Goal: Transaction & Acquisition: Purchase product/service

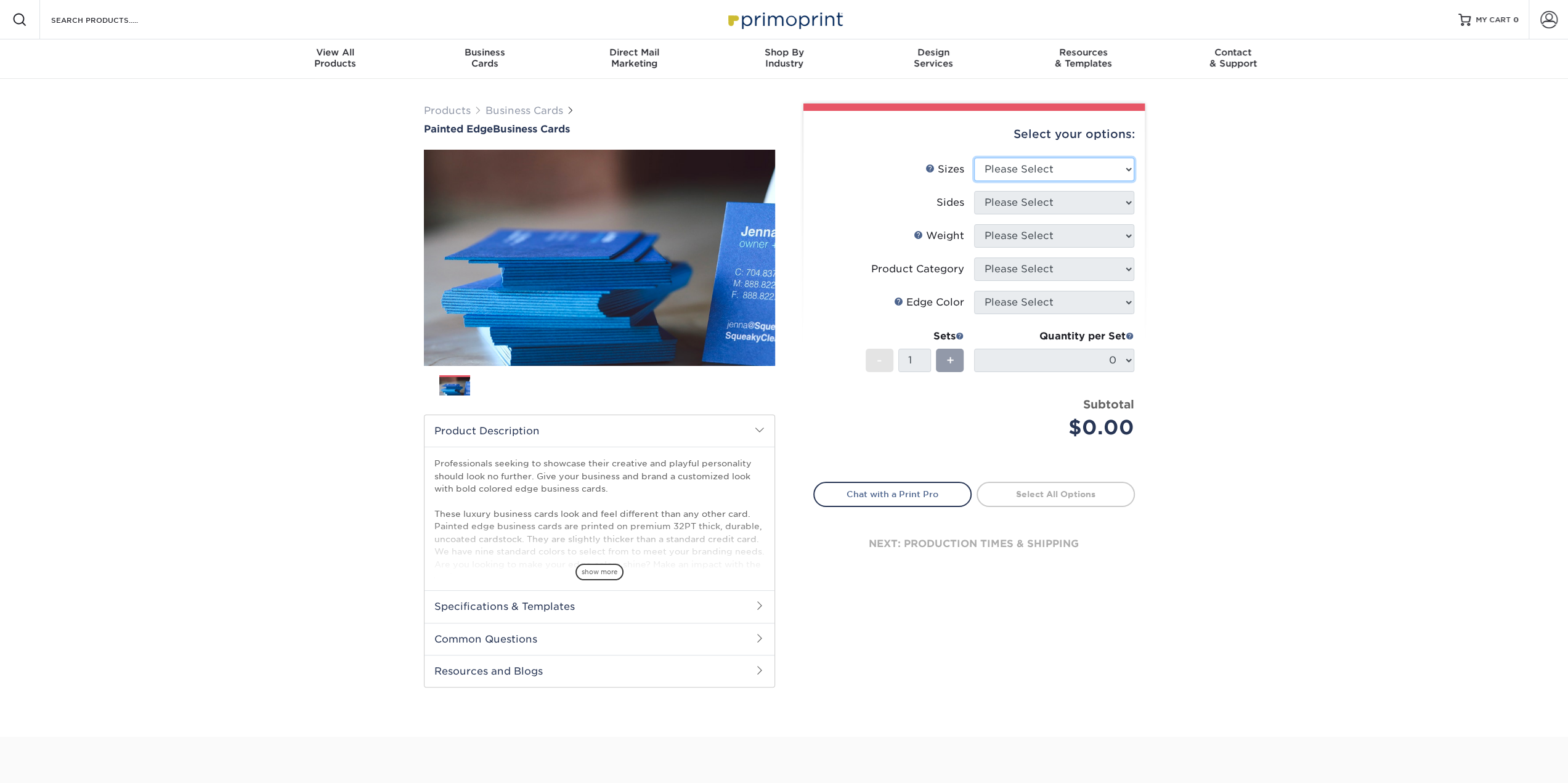
click at [1110, 160] on select "Please Select 2" x 3.5" - Standard 2.125" x 3.375" - European 2.5" x 2.5" - Squ…" at bounding box center [1054, 169] width 160 height 23
select select "2.00x3.50"
click at [974, 158] on select "Please Select 2" x 3.5" - Standard 2.125" x 3.375" - European 2.5" x 2.5" - Squ…" at bounding box center [1054, 169] width 160 height 23
click at [1106, 211] on select "Please Select Print Both Sides Print Front Only" at bounding box center [1054, 203] width 160 height 23
select select "13abbda7-1d64-4f25-8bb2-c179b224825d"
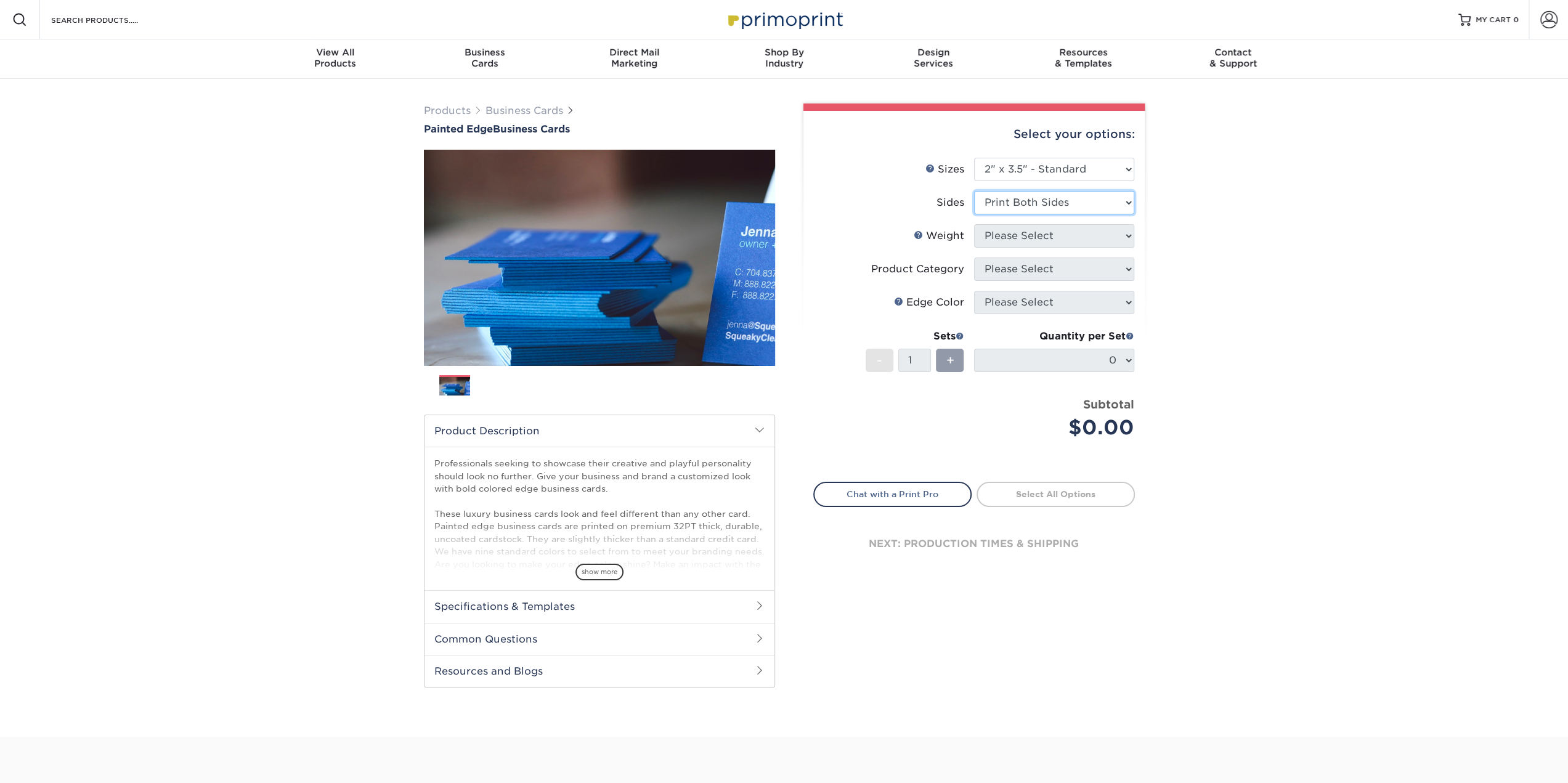
click at [974, 191] on select "Please Select Print Both Sides Print Front Only" at bounding box center [1054, 203] width 160 height 23
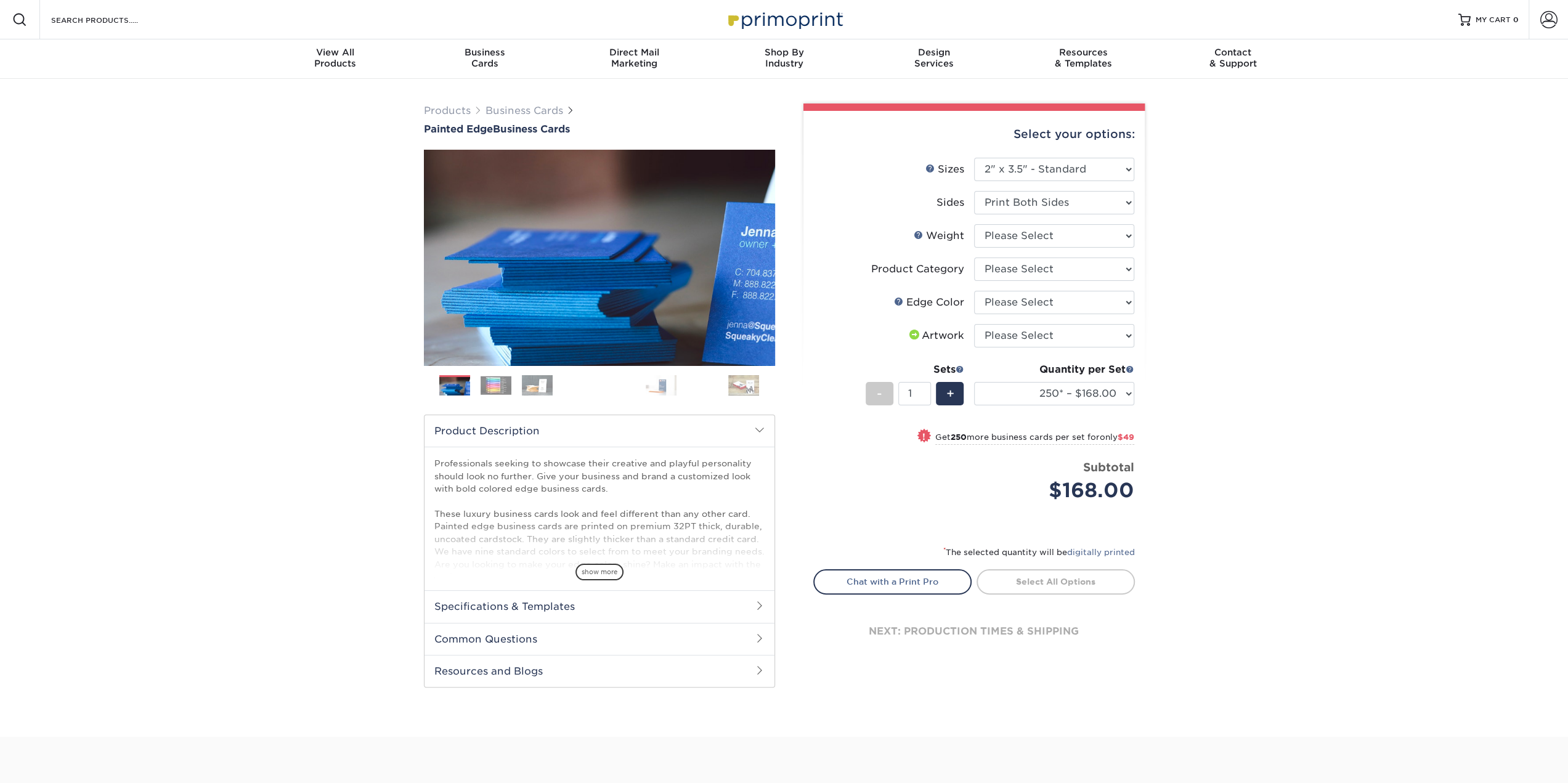
click at [502, 388] on img at bounding box center [496, 386] width 31 height 19
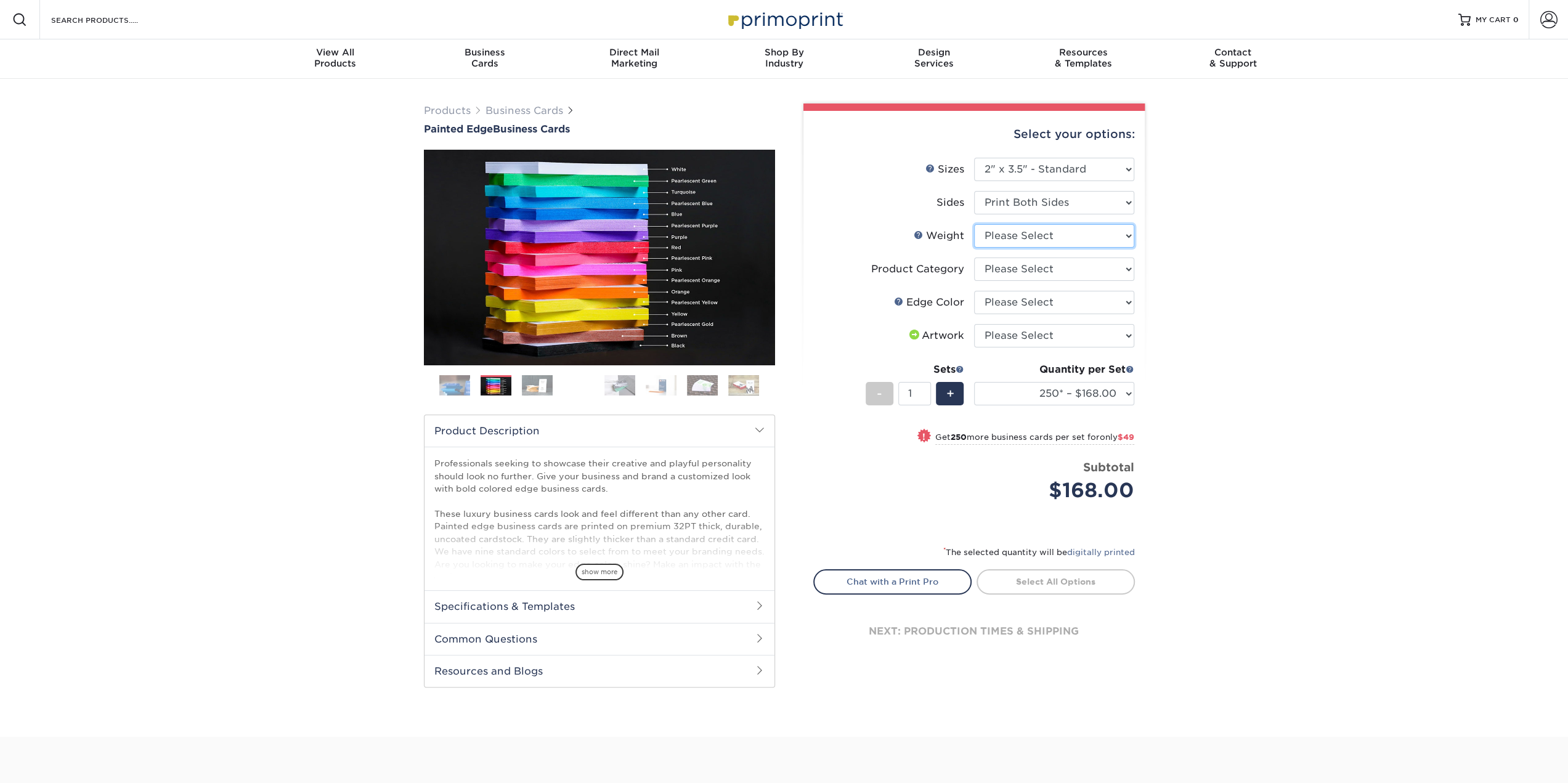
click at [1060, 241] on select "Please Select 32PTUC" at bounding box center [1054, 235] width 160 height 23
select select "32PTUC"
click at [974, 224] on select "Please Select 32PTUC" at bounding box center [1054, 235] width 160 height 23
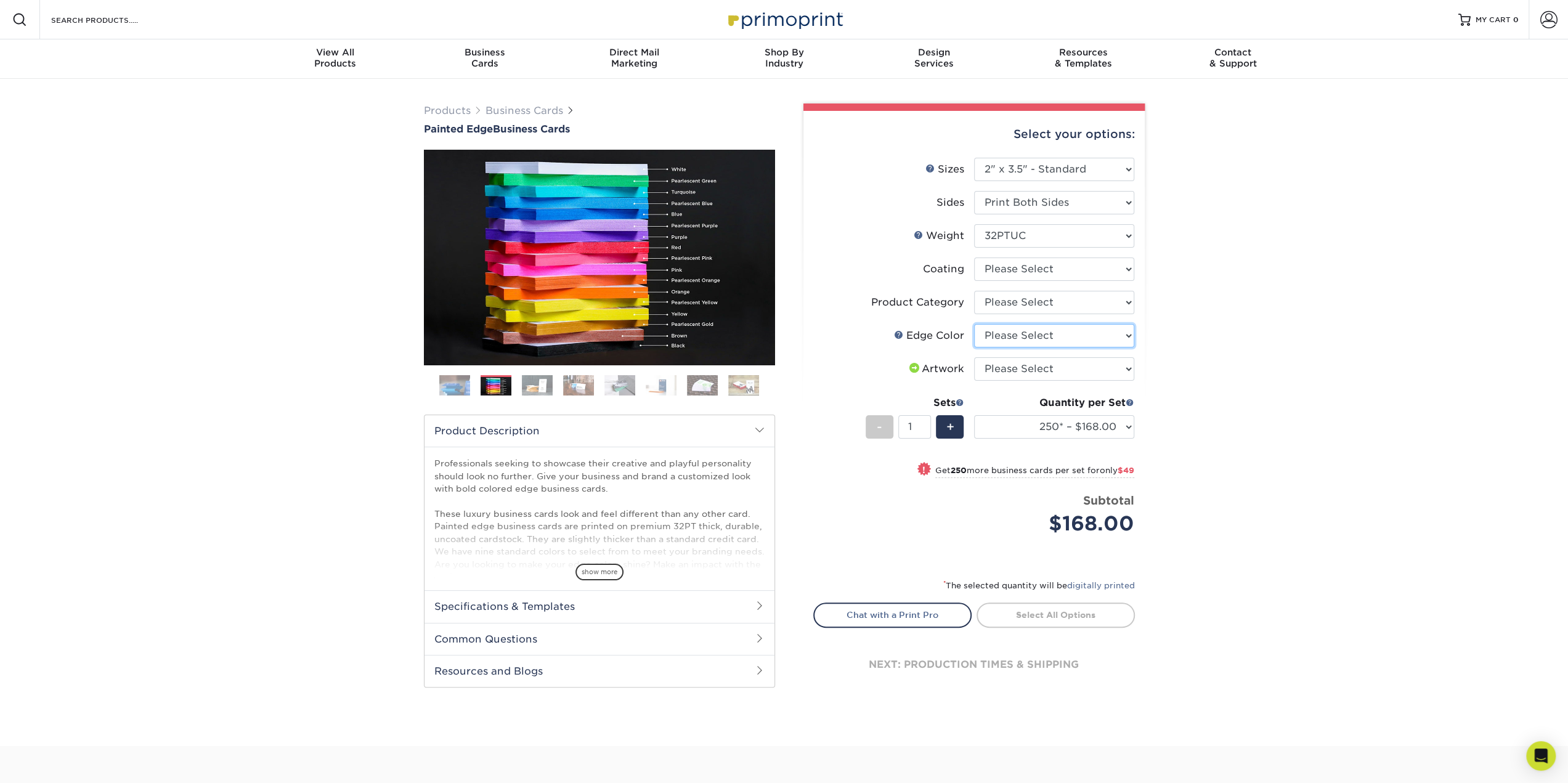
click at [1096, 334] on select "Please Select Charcoal Black Brown Blue Pearlescent Blue Pearlescent Gold Pearl…" at bounding box center [1054, 335] width 160 height 23
click at [536, 386] on img at bounding box center [537, 385] width 31 height 21
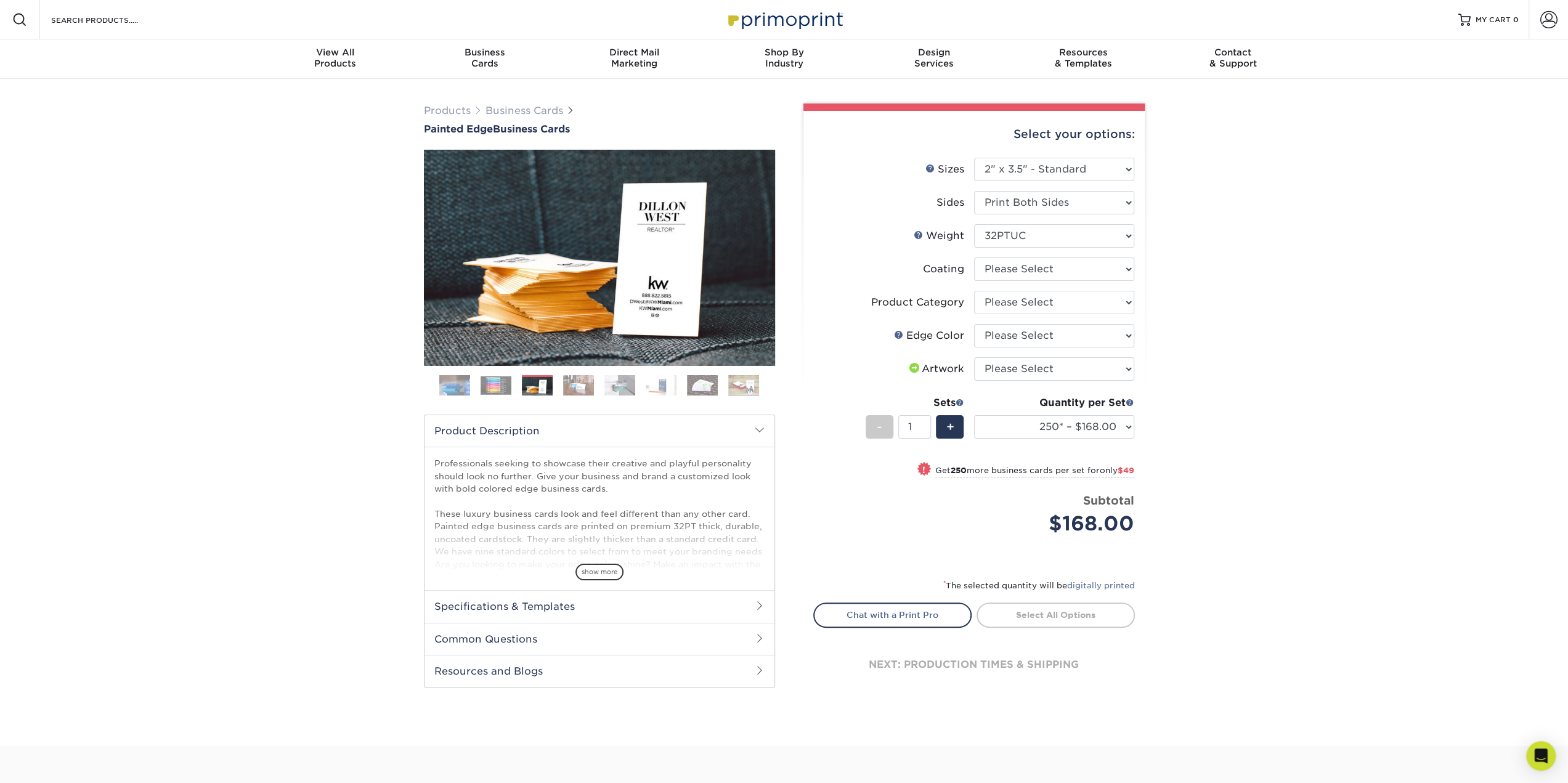
drag, startPoint x: 579, startPoint y: 394, endPoint x: 587, endPoint y: 375, distance: 20.6
click at [579, 394] on img at bounding box center [578, 385] width 31 height 21
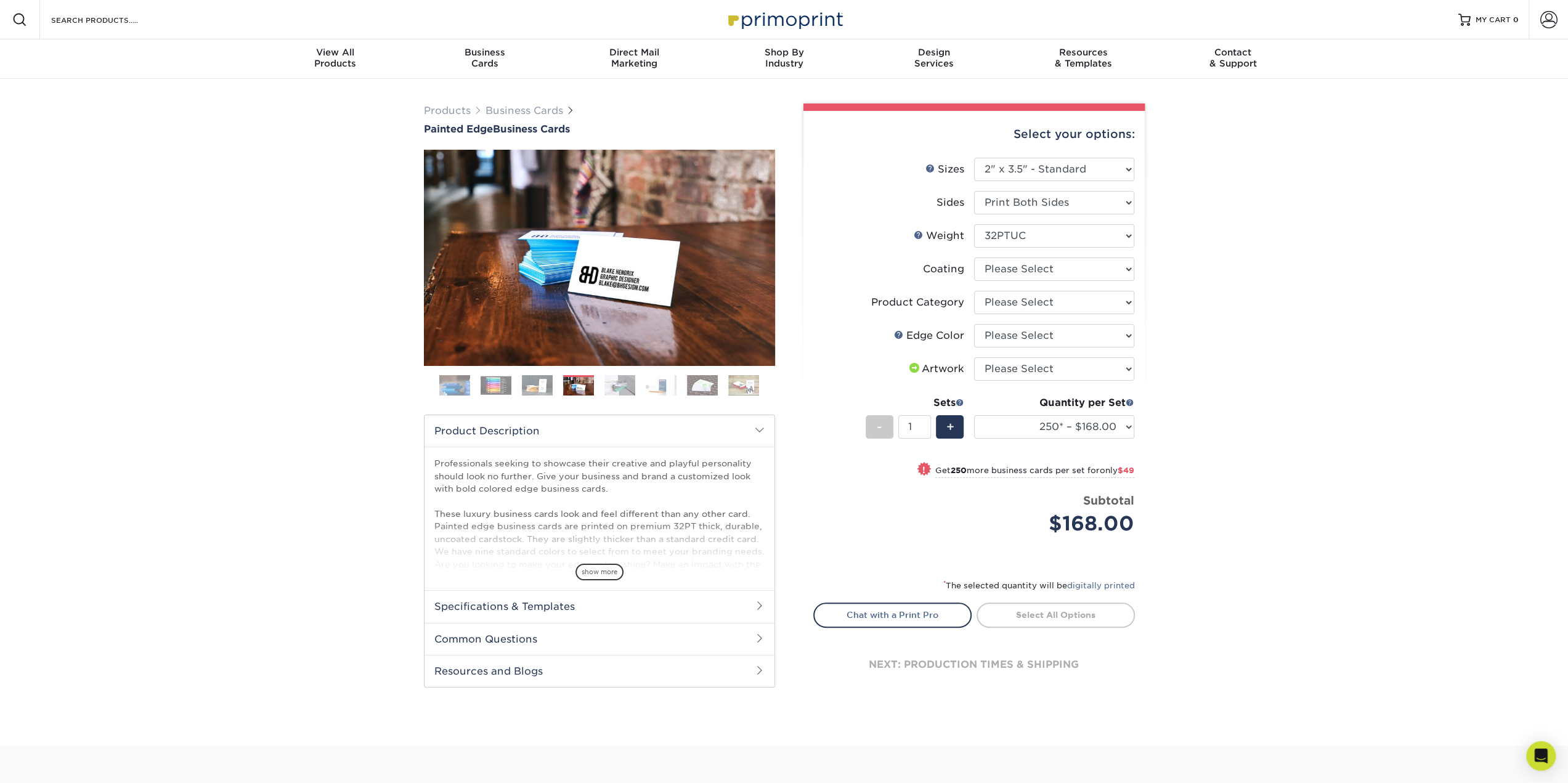
click at [611, 380] on img at bounding box center [620, 385] width 31 height 21
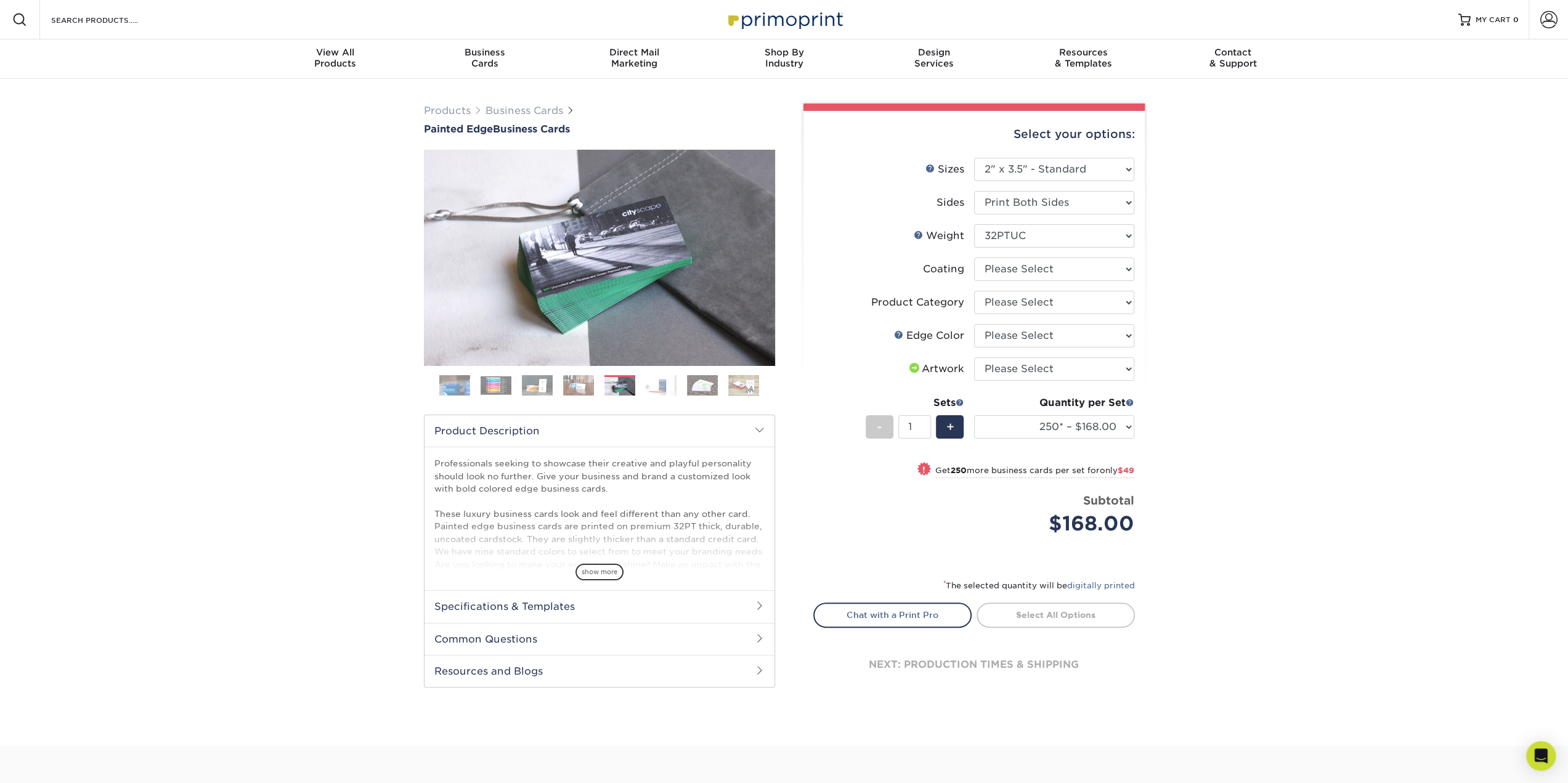
click at [645, 383] on ol at bounding box center [599, 390] width 351 height 30
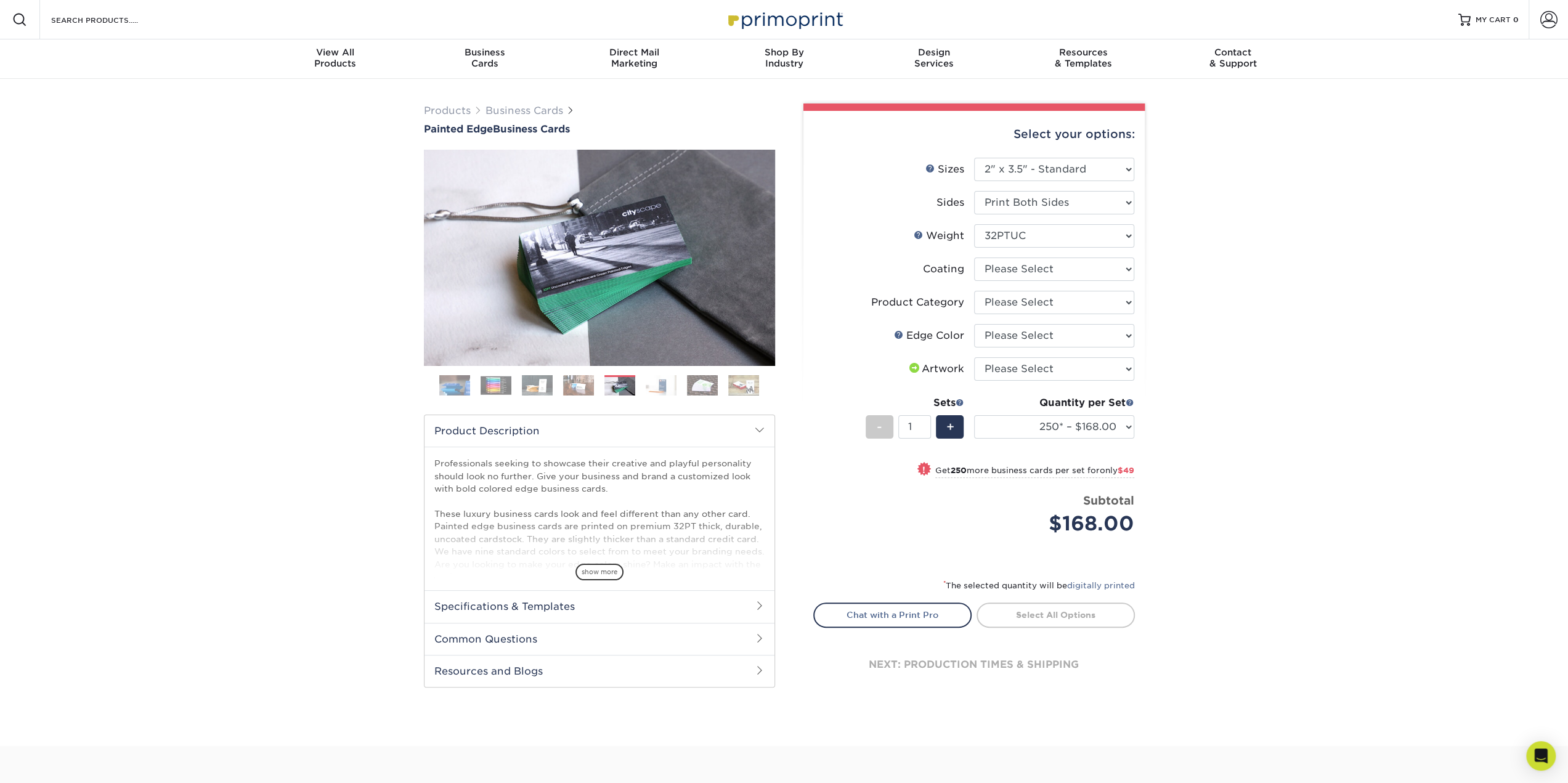
click at [666, 383] on img at bounding box center [661, 385] width 31 height 21
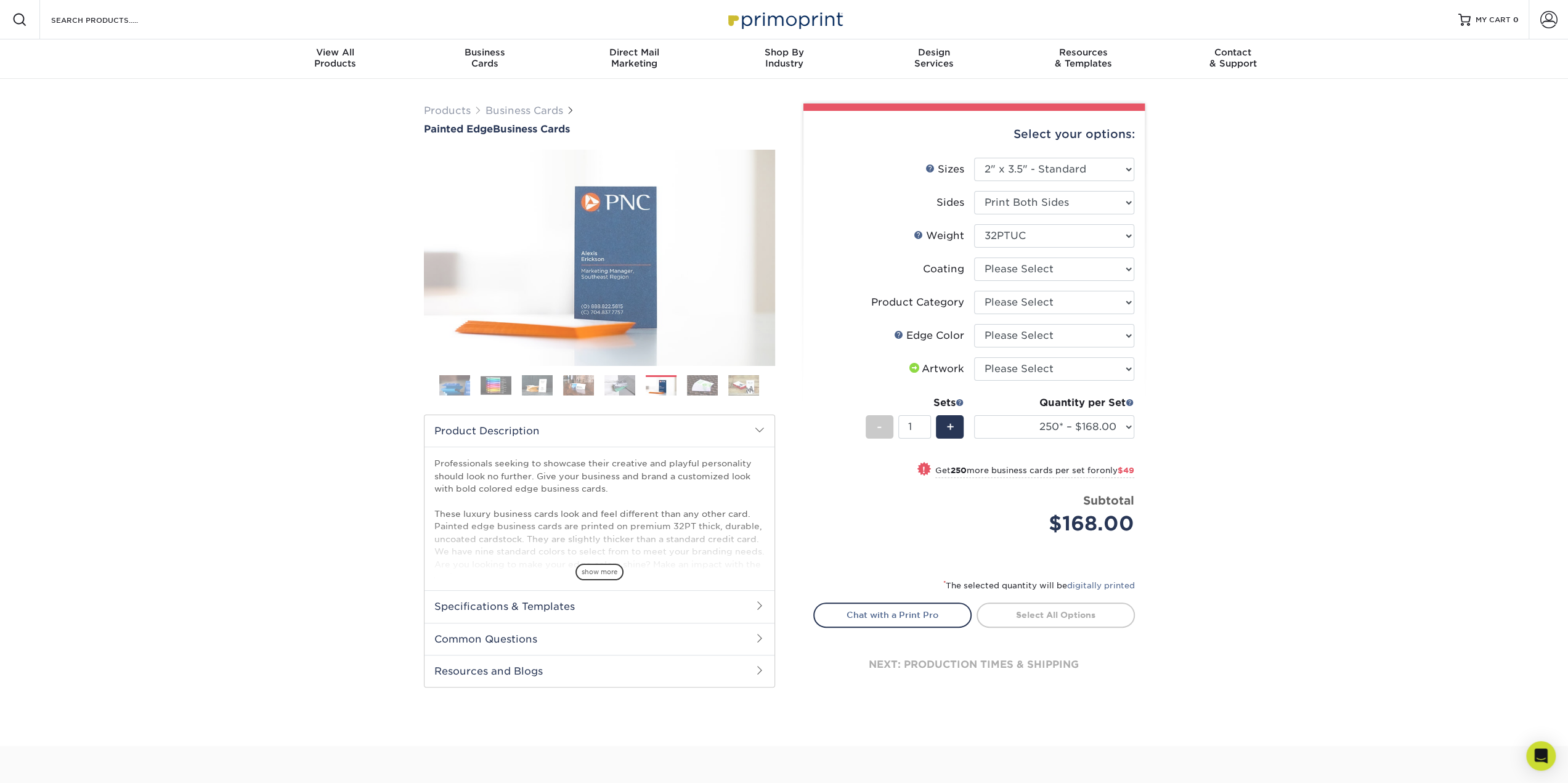
click at [702, 390] on img at bounding box center [702, 385] width 31 height 21
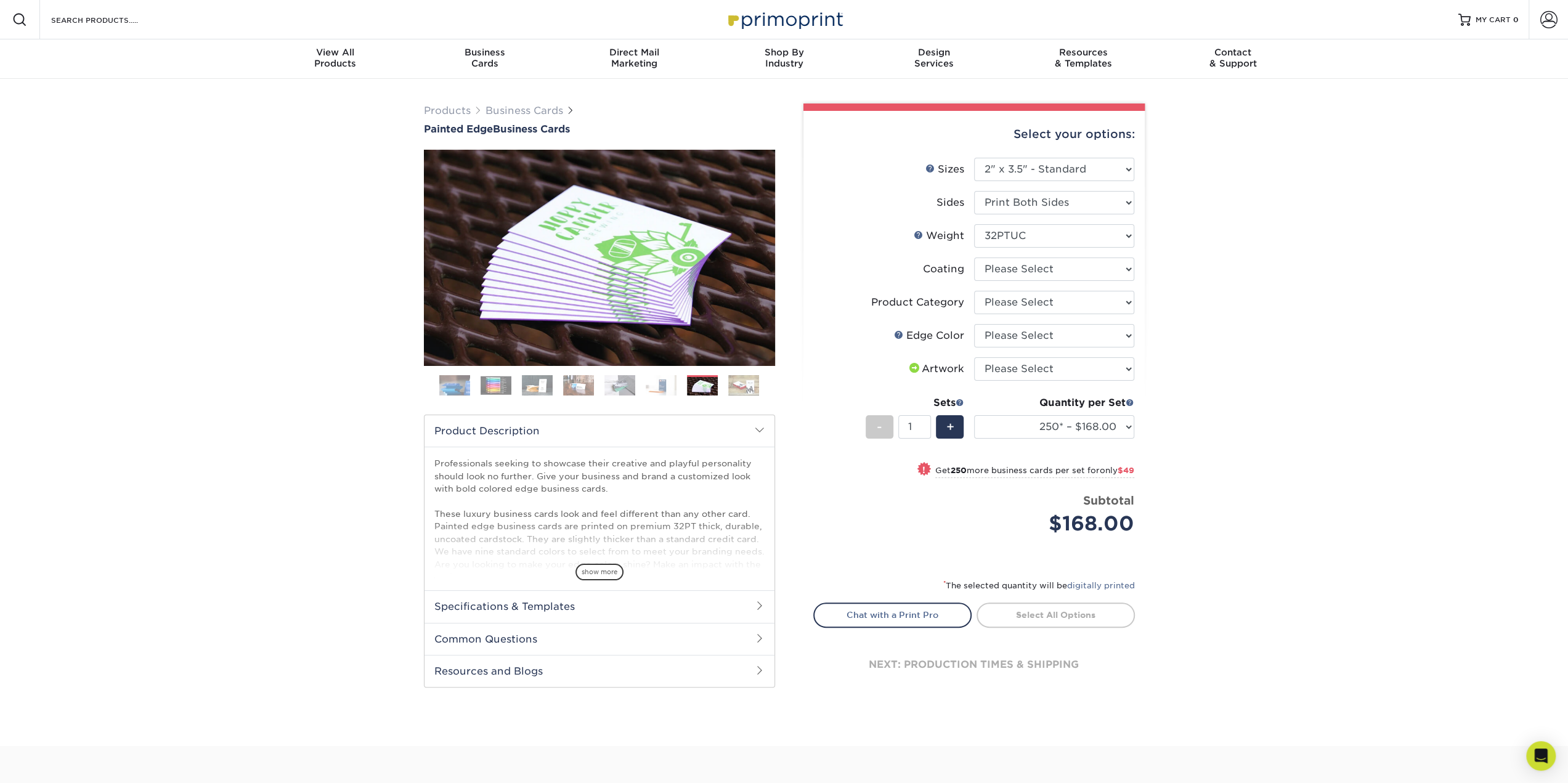
click at [737, 388] on img at bounding box center [743, 385] width 31 height 21
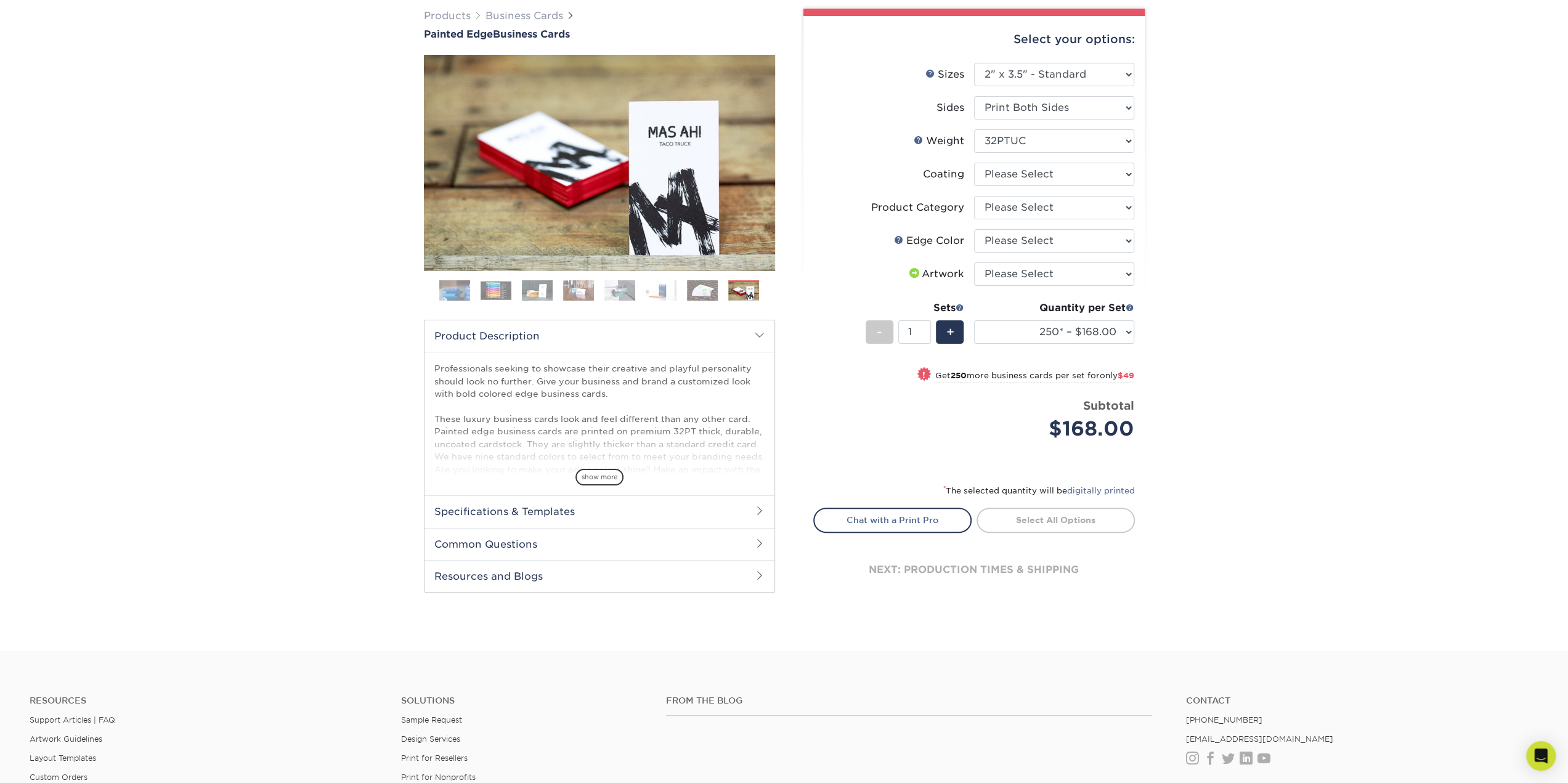
scroll to position [123, 0]
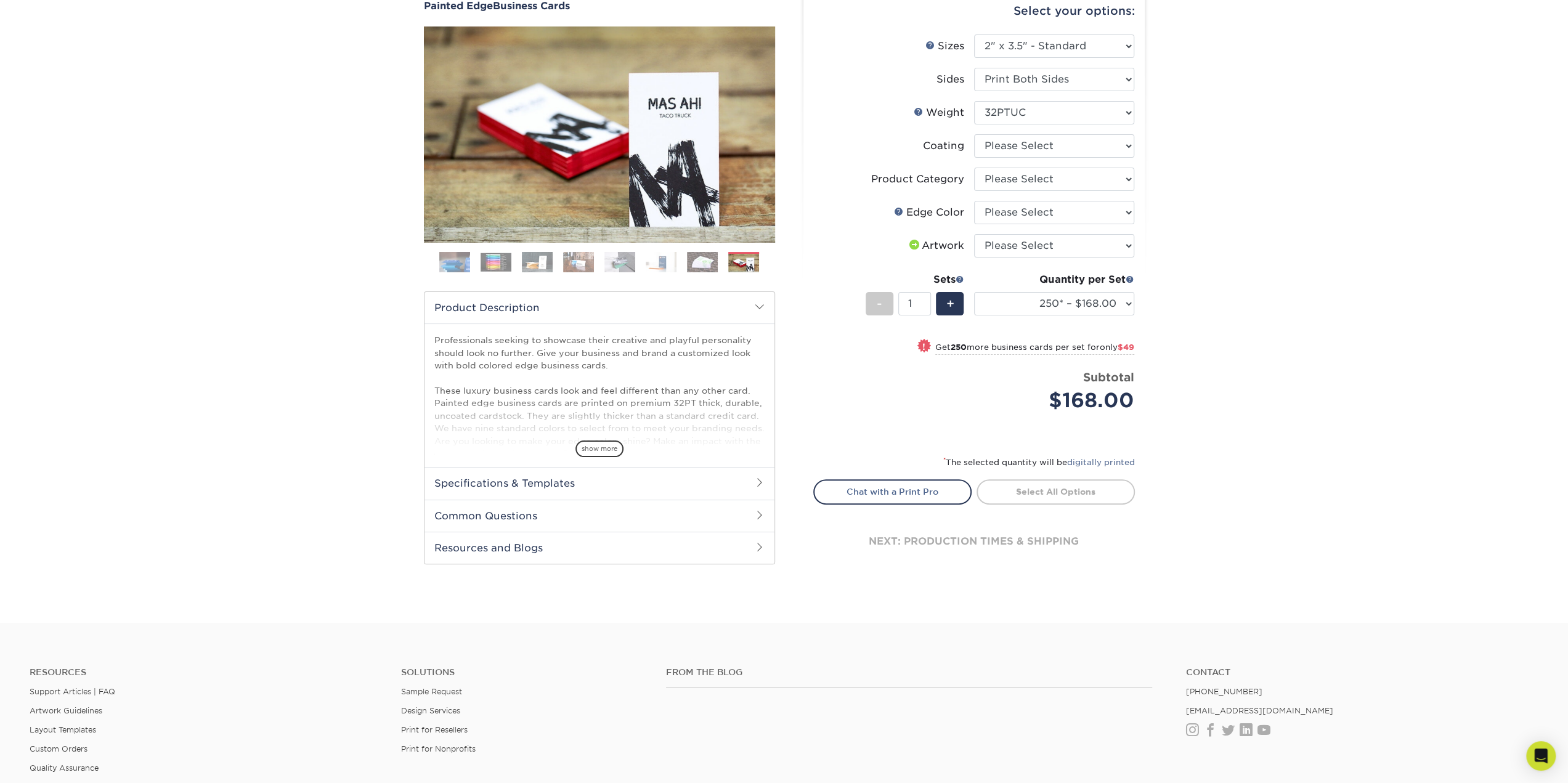
click at [605, 487] on h2 "Specifications & Templates" at bounding box center [600, 483] width 350 height 32
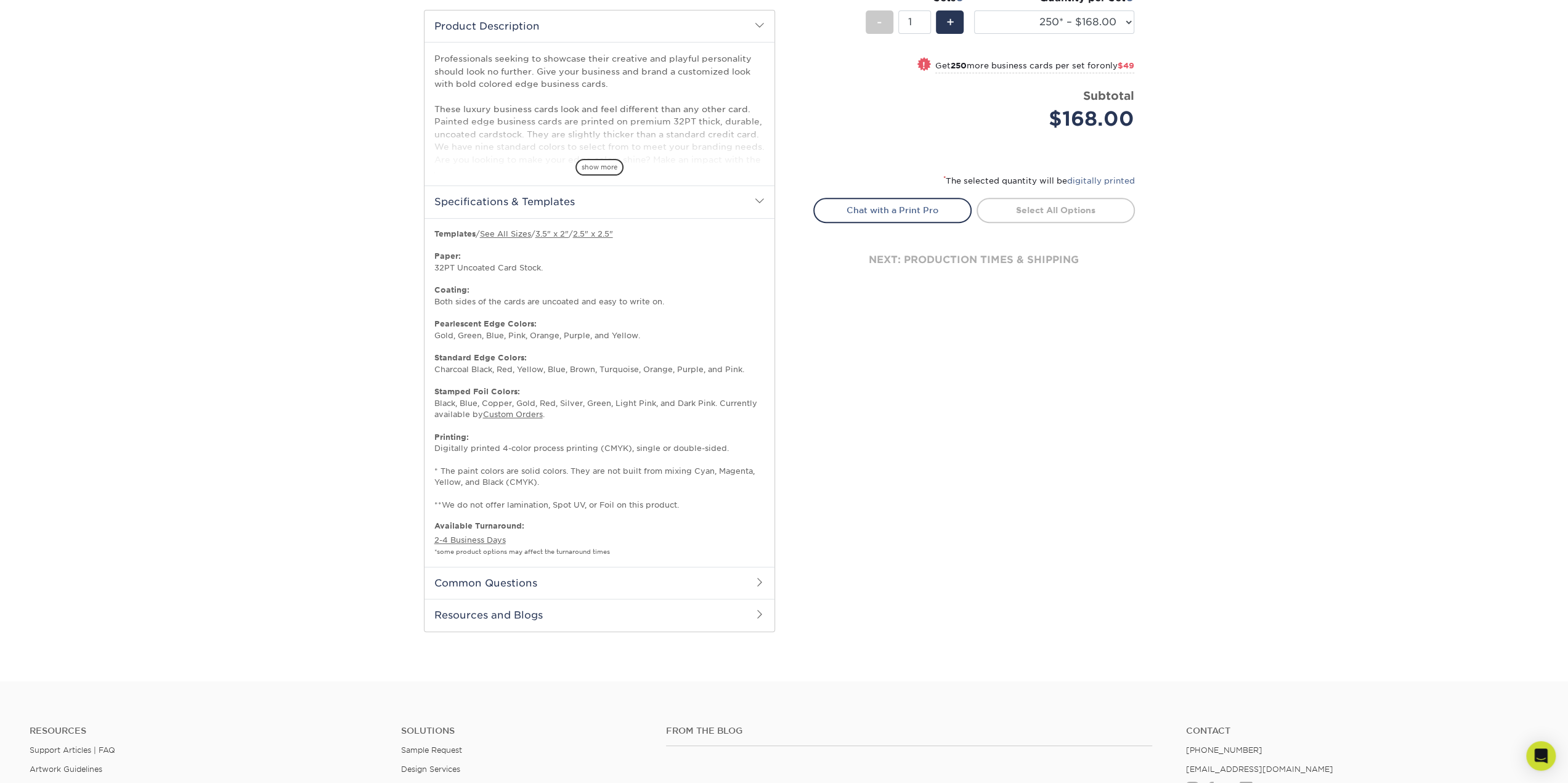
scroll to position [432, 0]
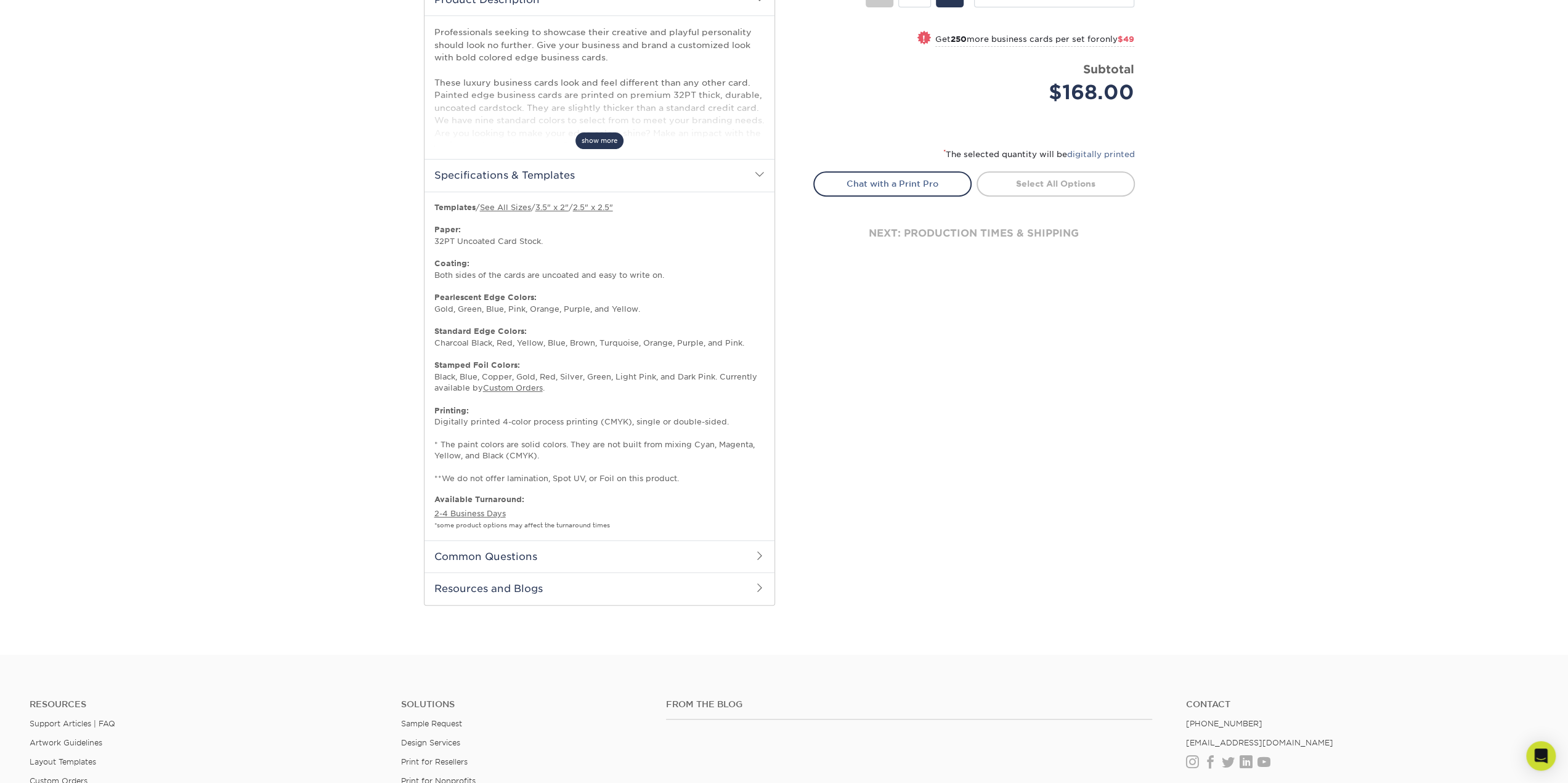
click at [612, 144] on span "show more" at bounding box center [599, 140] width 48 height 16
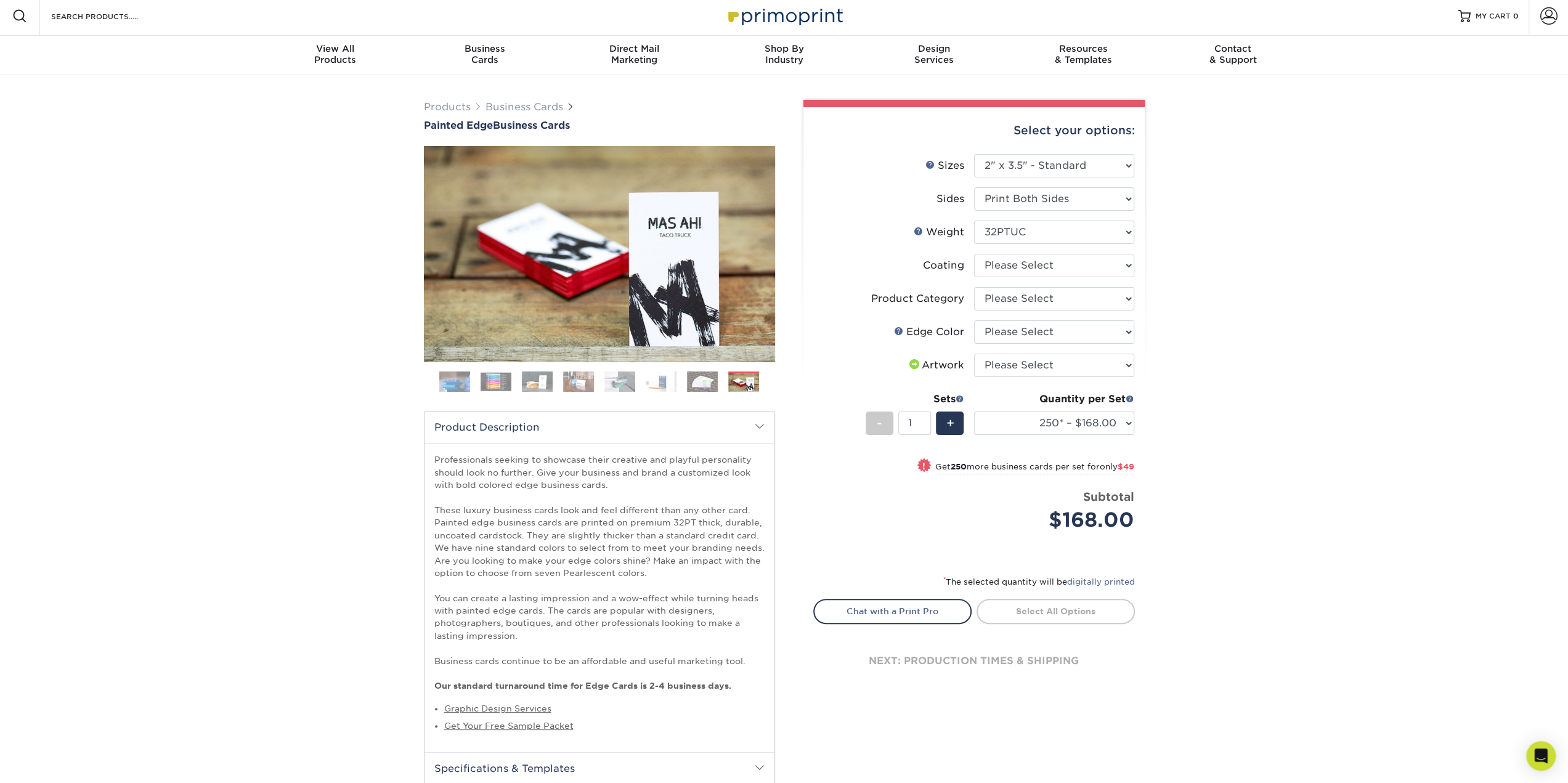
scroll to position [0, 0]
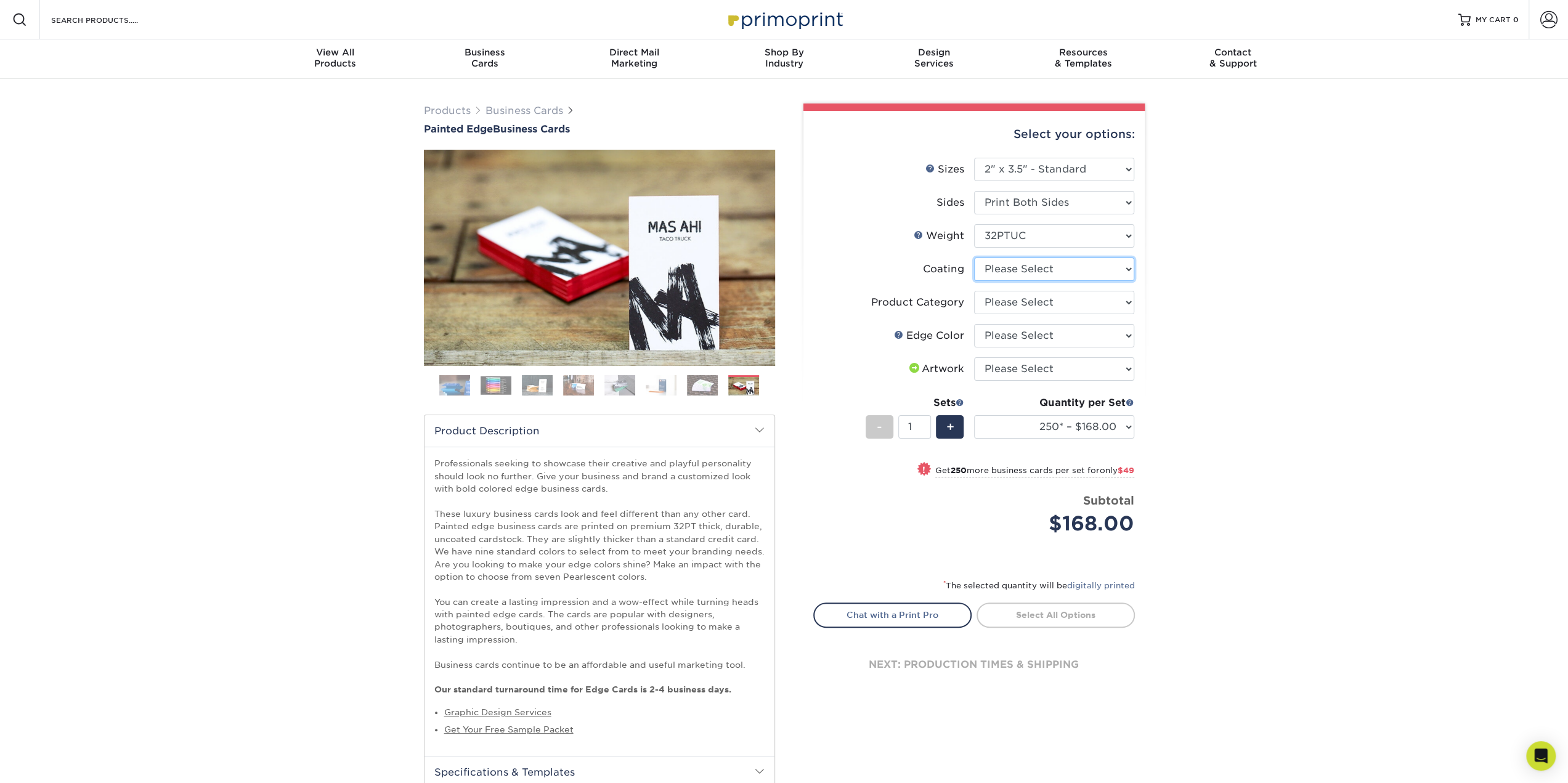
click at [1037, 272] on select at bounding box center [1054, 268] width 160 height 23
select select "3e7618de-abca-4bda-9f97-8b9129e913d8"
click at [974, 257] on select at bounding box center [1054, 268] width 160 height 23
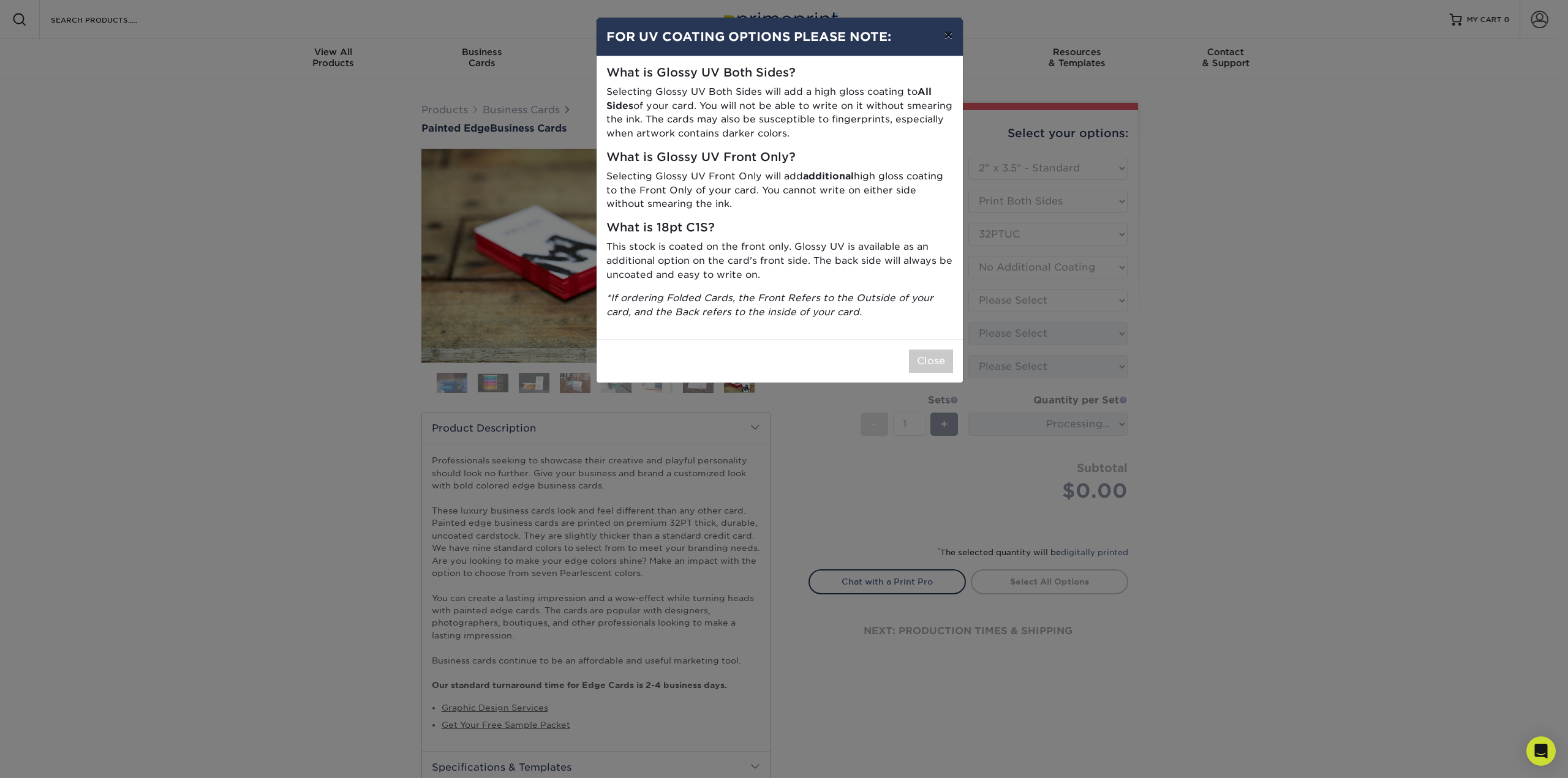
click at [945, 34] on button "×" at bounding box center [948, 35] width 28 height 34
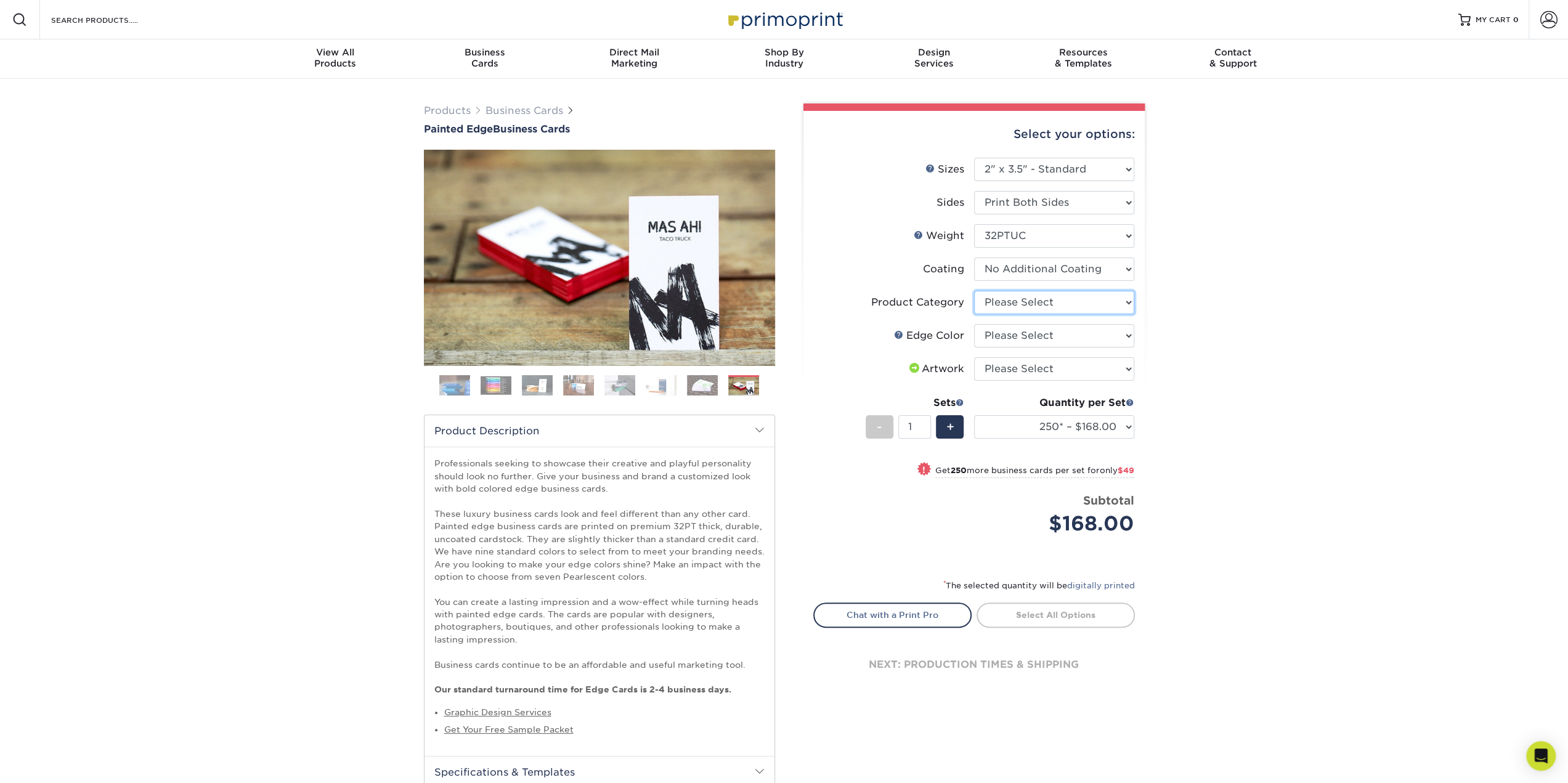
click at [1035, 297] on select "Please Select Business Cards" at bounding box center [1054, 302] width 160 height 23
select select "3b5148f1-0588-4f88-a218-97bcfdce65c1"
click at [974, 291] on select "Please Select Business Cards" at bounding box center [1054, 302] width 160 height 23
click at [1031, 339] on select "Please Select Charcoal Black Brown Blue Pearlescent Blue Pearlescent Gold Pearl…" at bounding box center [1054, 335] width 160 height 23
drag, startPoint x: 500, startPoint y: 389, endPoint x: 495, endPoint y: 386, distance: 5.8
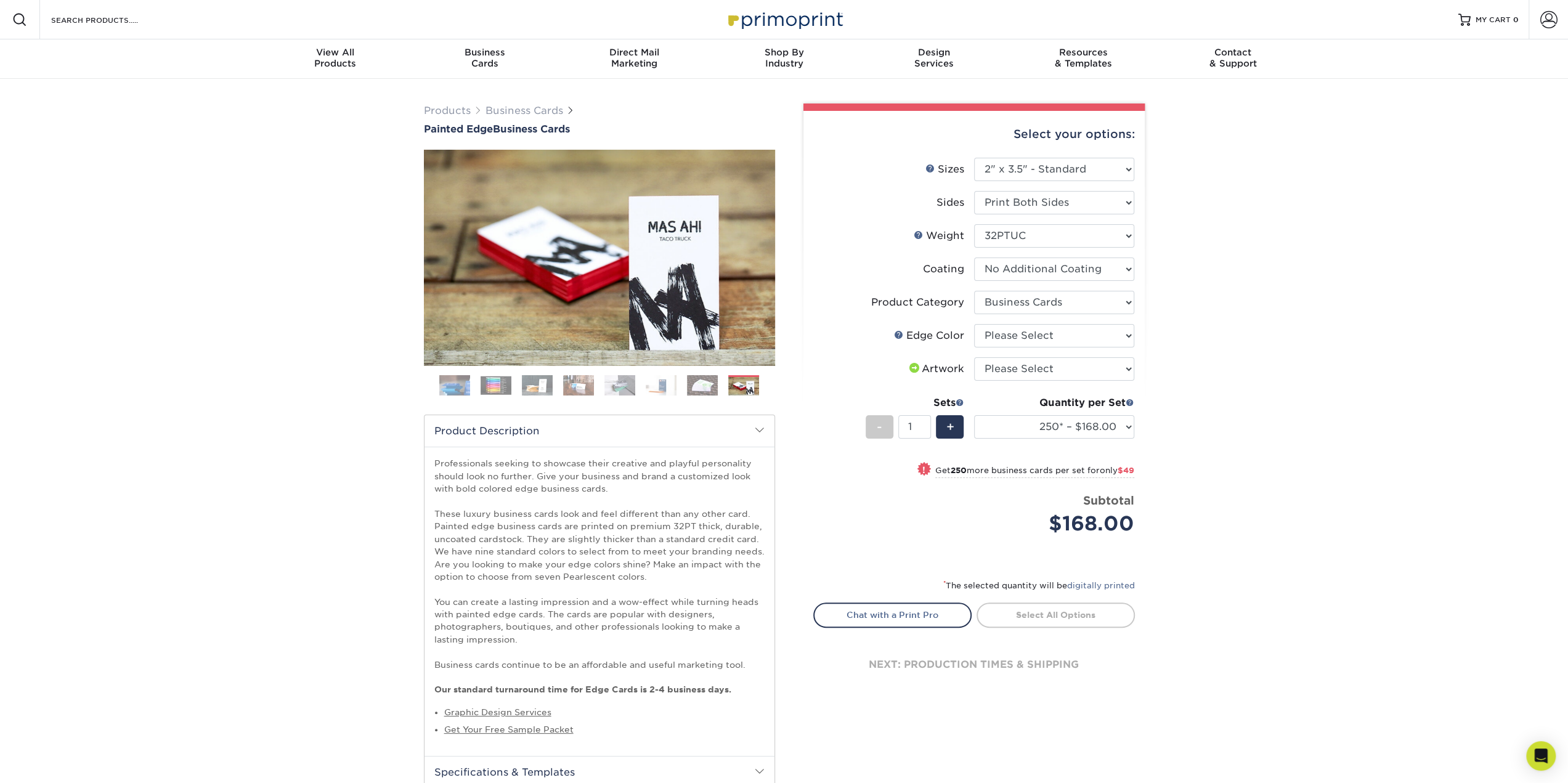
click at [500, 388] on img at bounding box center [496, 386] width 31 height 19
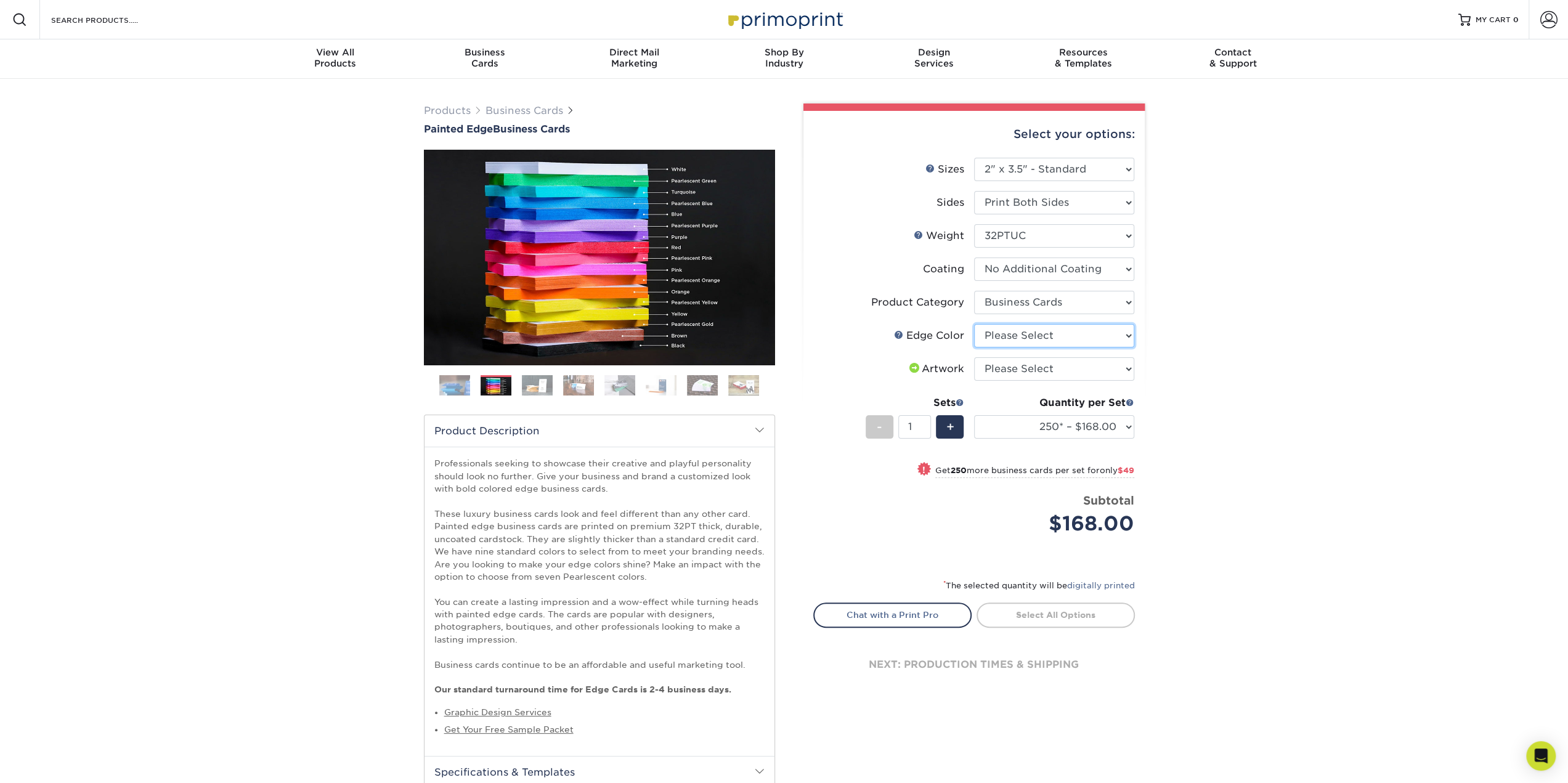
click at [1103, 339] on select "Please Select Charcoal Black Brown Blue Pearlescent Blue Pearlescent Gold Pearl…" at bounding box center [1054, 335] width 160 height 23
select select "8edf2e46-2dbb-4a7c-bc5c-20ba781fe219"
click at [974, 324] on select "Please Select Charcoal Black Brown Blue Pearlescent Blue Pearlescent Gold Pearl…" at bounding box center [1054, 335] width 160 height 23
click at [1053, 366] on select "Please Select I will upload files I need a design - $100" at bounding box center [1054, 368] width 160 height 23
select select "upload"
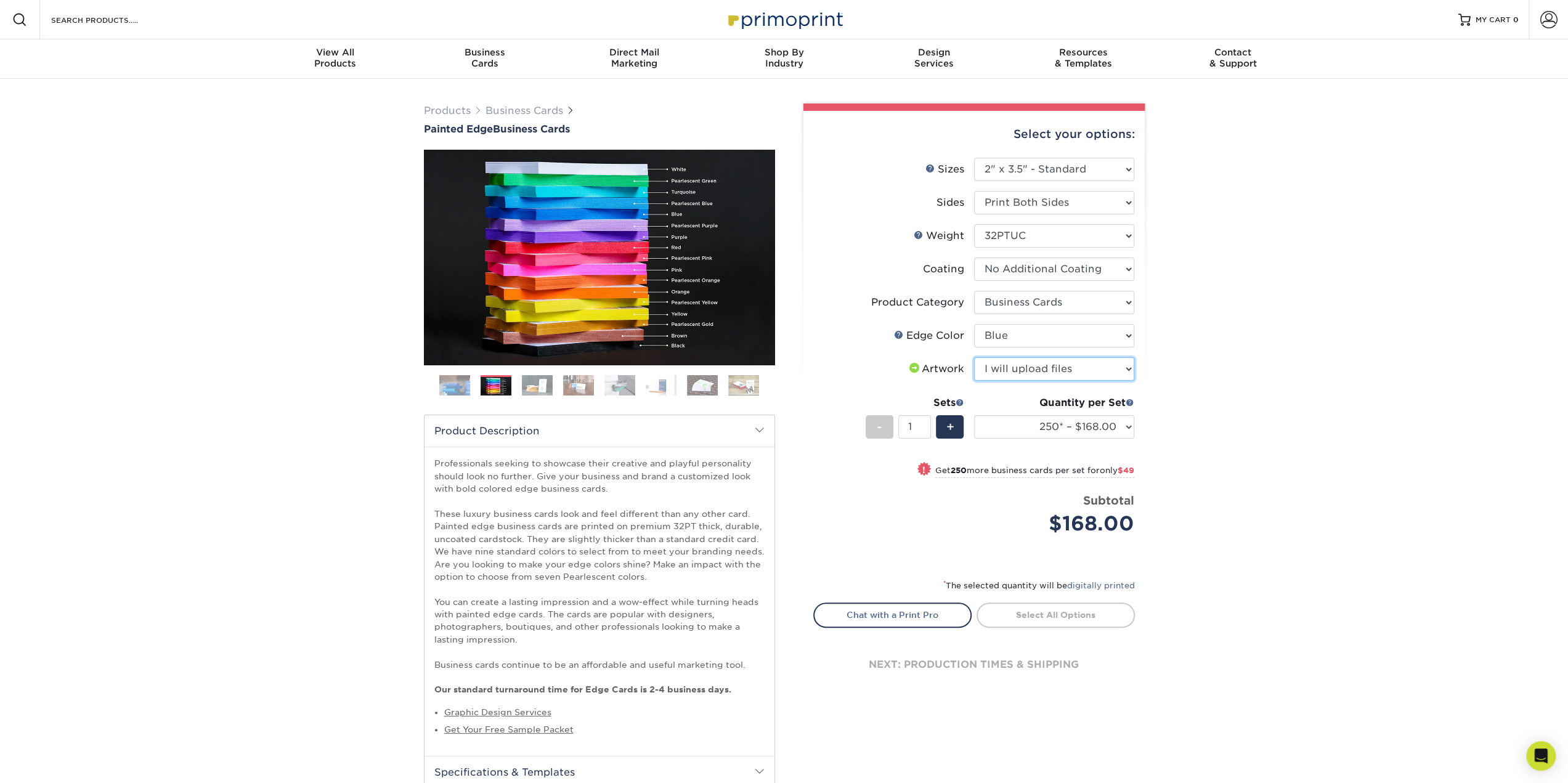
click at [974, 357] on select "Please Select I will upload files I need a design - $100" at bounding box center [1054, 368] width 160 height 23
click at [1227, 403] on div "Products Business Cards Painted Edge Business Cards Previous Next" at bounding box center [784, 665] width 1568 height 1173
drag, startPoint x: 1042, startPoint y: 430, endPoint x: 1043, endPoint y: 419, distance: 11.0
click at [1043, 430] on select "250* – $168.00 500* – $217.00 1000* – $339.00" at bounding box center [1054, 427] width 160 height 23
click at [1341, 413] on div "Products Business Cards Painted Edge Business Cards Previous Next" at bounding box center [784, 665] width 1568 height 1173
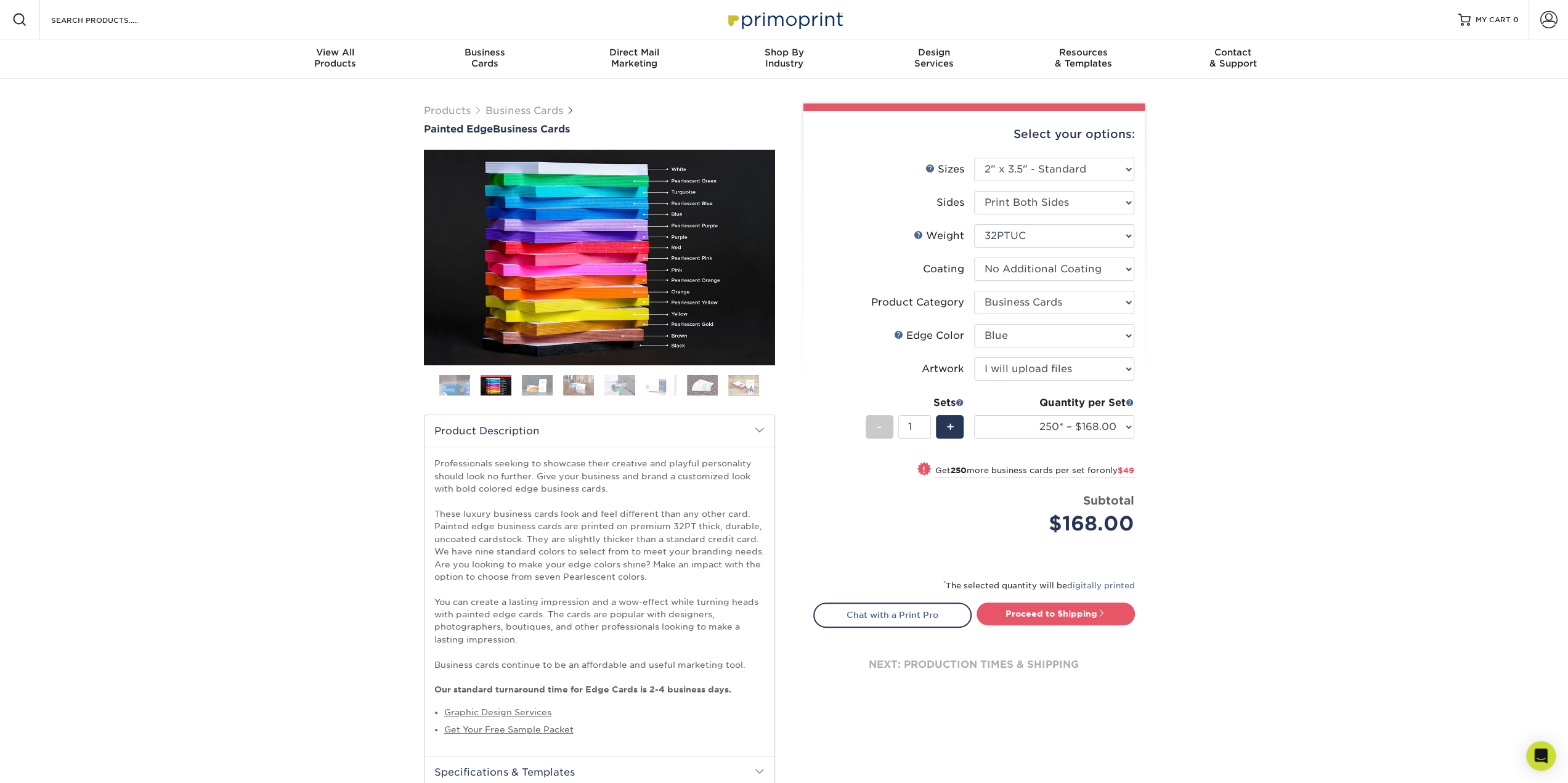
drag, startPoint x: 803, startPoint y: 121, endPoint x: 776, endPoint y: 120, distance: 27.0
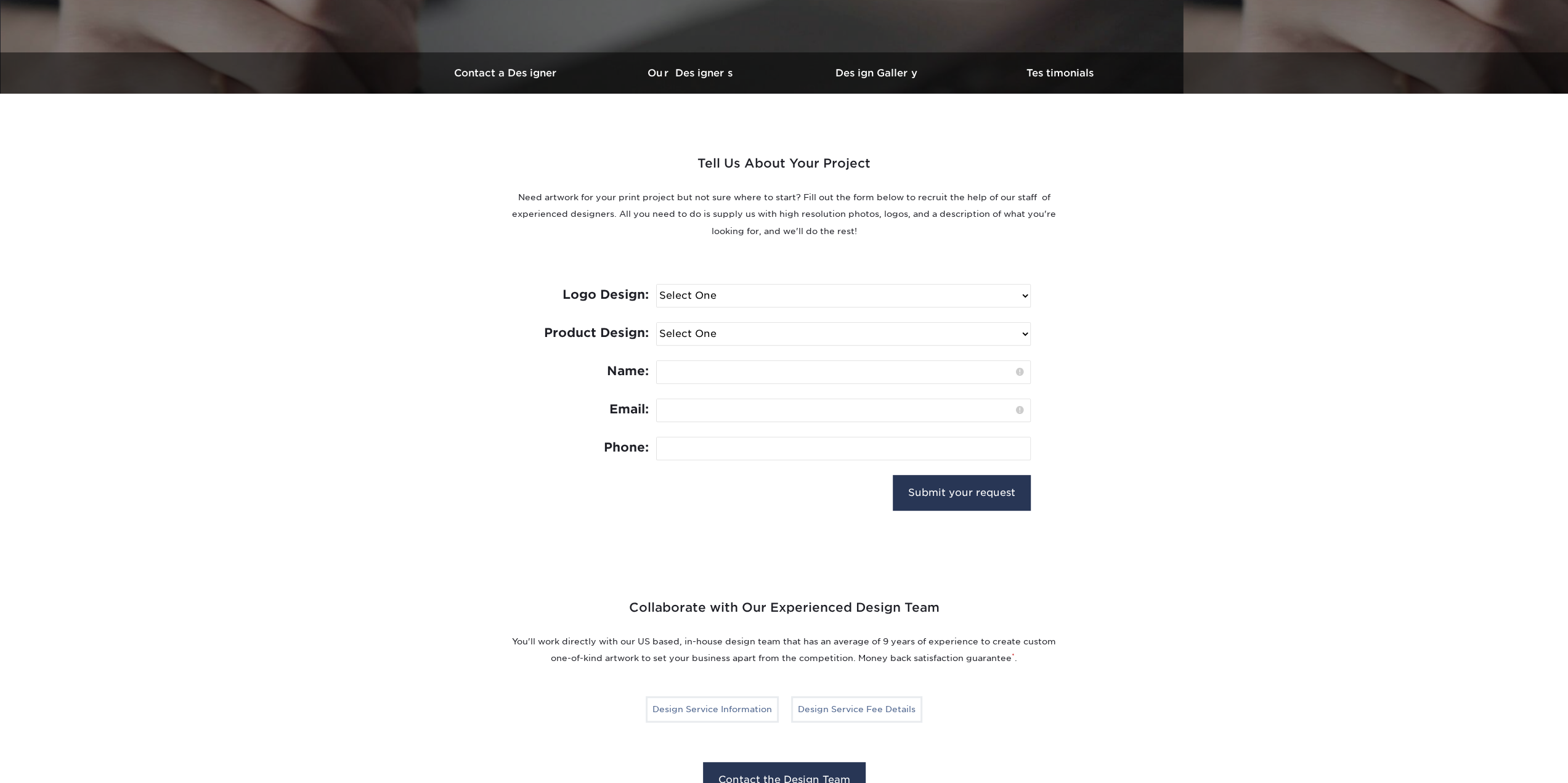
scroll to position [370, 0]
